Goal: Entertainment & Leisure: Consume media (video, audio)

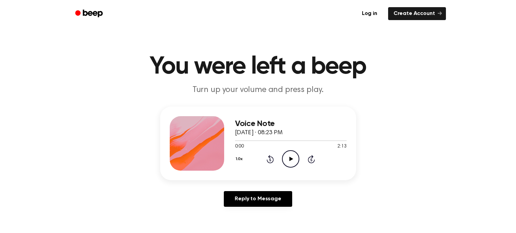
click at [292, 156] on icon "Play Audio" at bounding box center [290, 158] width 17 height 17
click at [290, 156] on icon "Play Audio" at bounding box center [290, 158] width 17 height 17
click at [287, 161] on icon "Play Audio" at bounding box center [290, 158] width 17 height 17
